Goal: Obtain resource: Download file/media

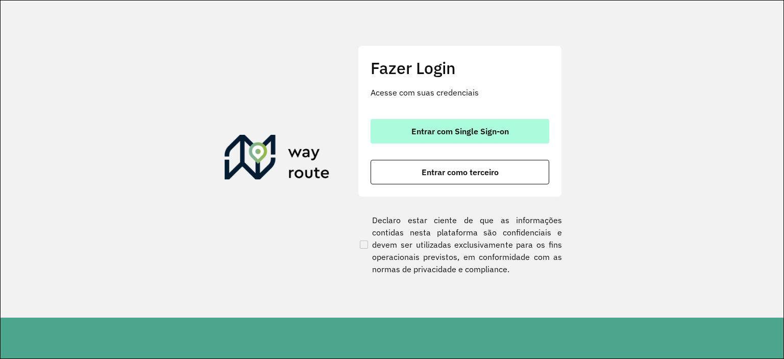
click at [424, 120] on button "Entrar com Single Sign-on" at bounding box center [460, 131] width 179 height 25
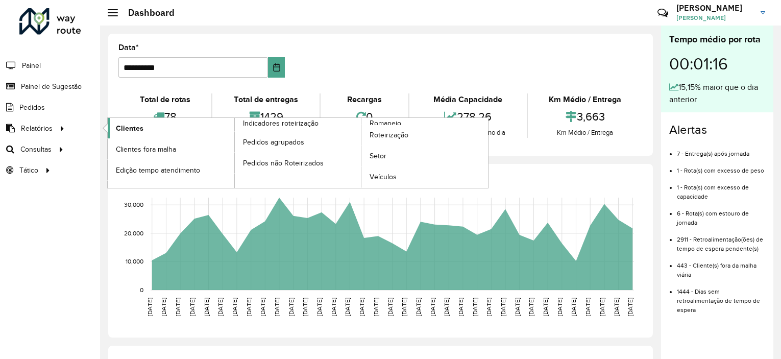
click at [117, 132] on span "Clientes" at bounding box center [130, 128] width 28 height 11
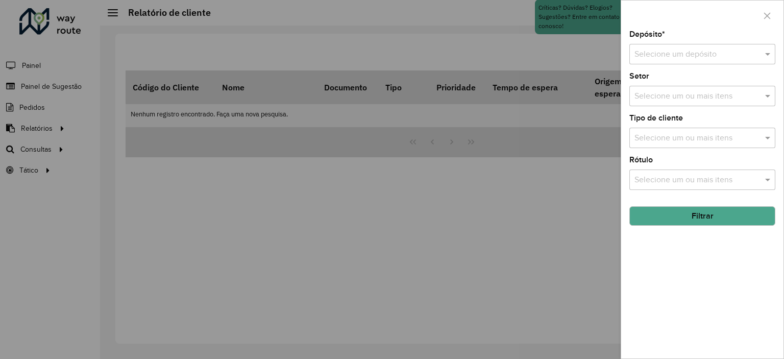
click at [705, 54] on input "text" at bounding box center [692, 55] width 115 height 12
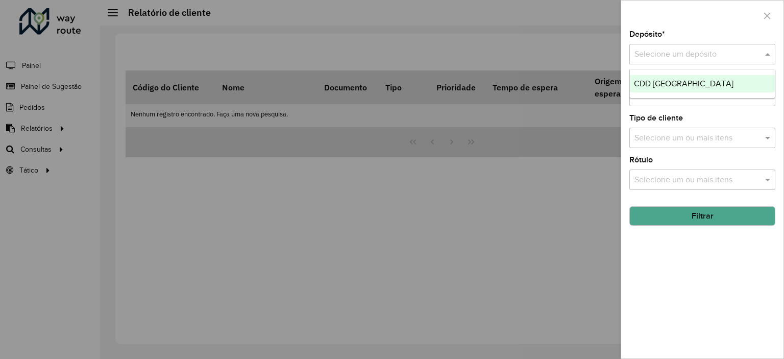
click at [691, 79] on span "CDD Rio de Janeiro" at bounding box center [684, 83] width 100 height 9
click at [651, 209] on button "Filtrar" at bounding box center [702, 215] width 146 height 19
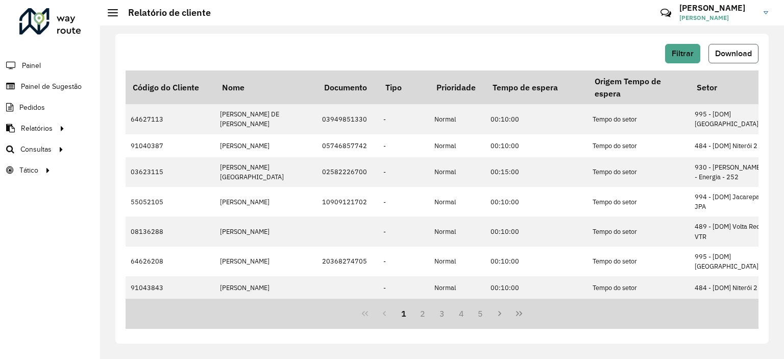
click at [725, 58] on button "Download" at bounding box center [734, 53] width 50 height 19
